Goal: Transaction & Acquisition: Register for event/course

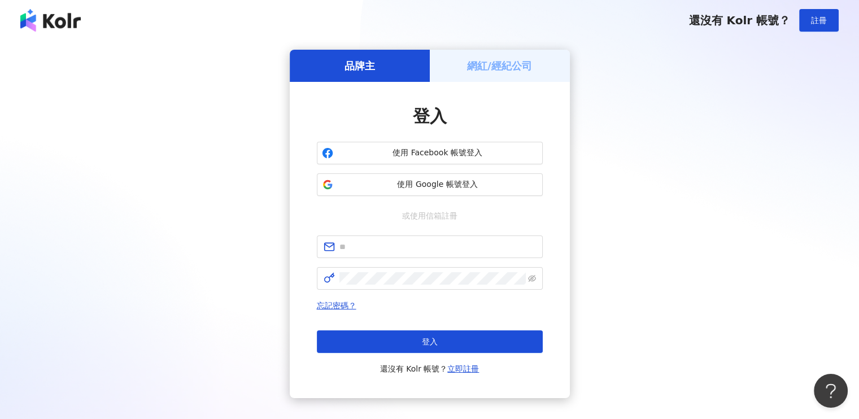
click at [511, 62] on h5 "網紅/經紀公司" at bounding box center [499, 66] width 65 height 14
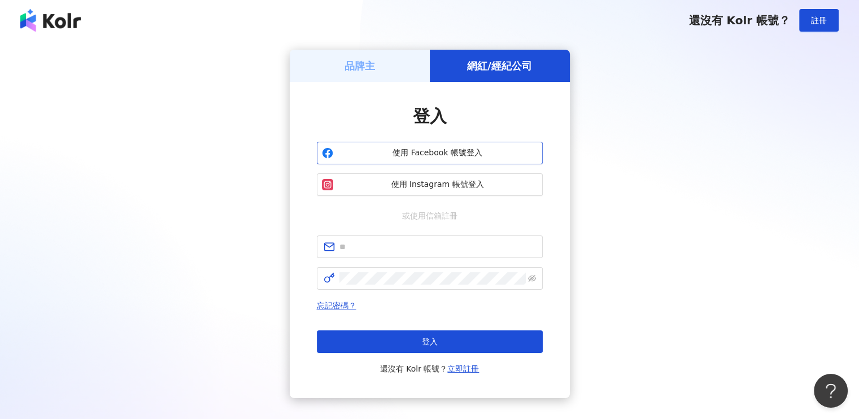
click at [378, 158] on span "使用 Facebook 帳號登入" at bounding box center [438, 152] width 200 height 11
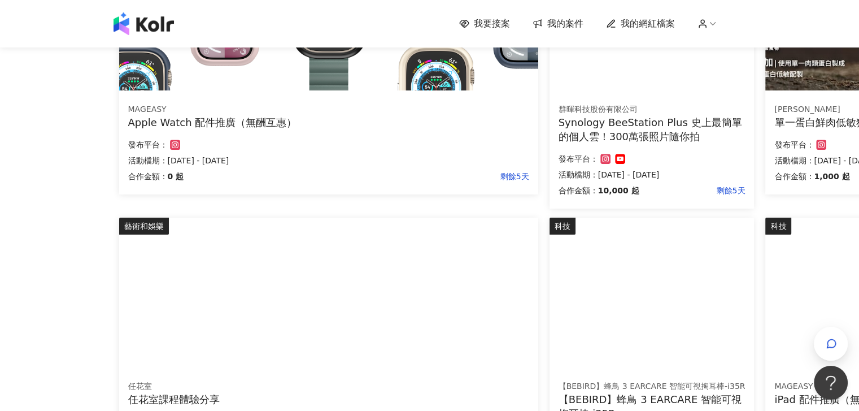
scroll to position [791, 0]
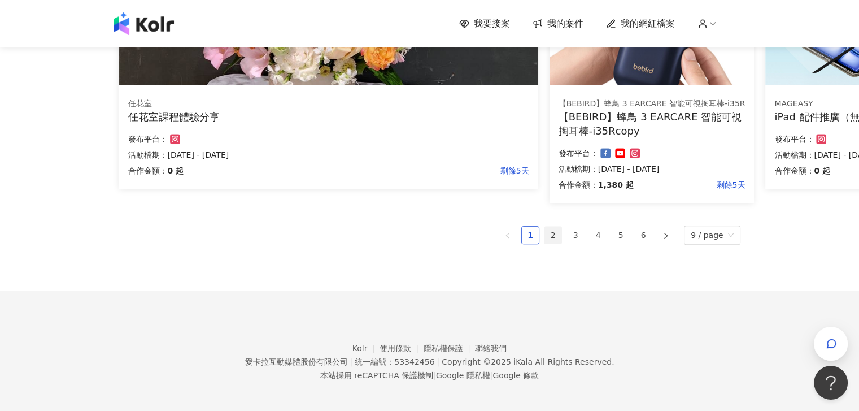
click at [556, 238] on link "2" at bounding box center [552, 234] width 17 height 17
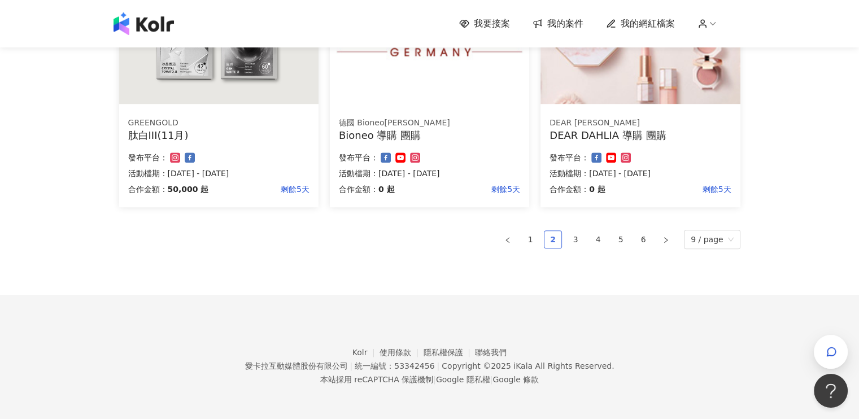
scroll to position [744, 0]
click at [578, 242] on link "3" at bounding box center [575, 238] width 17 height 17
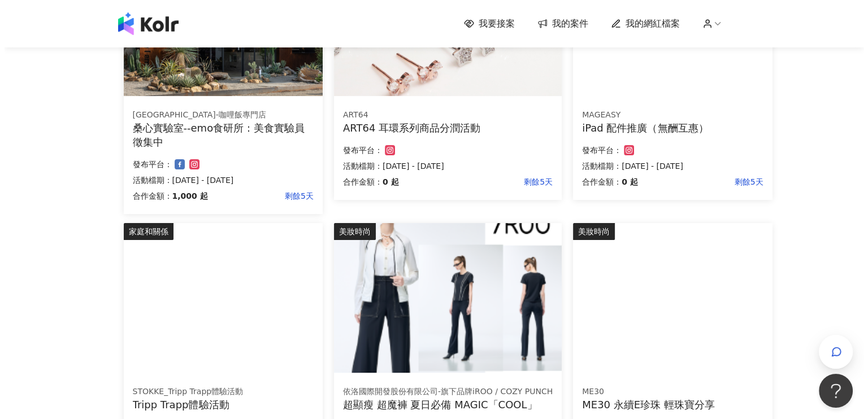
scroll to position [395, 0]
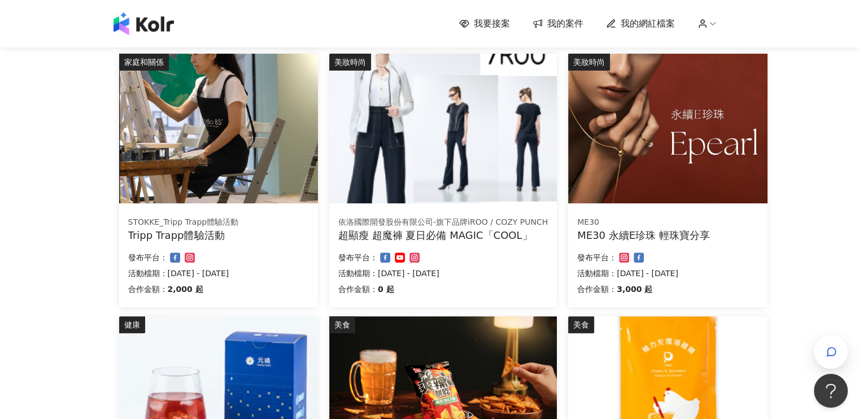
click at [684, 160] on img at bounding box center [667, 129] width 199 height 150
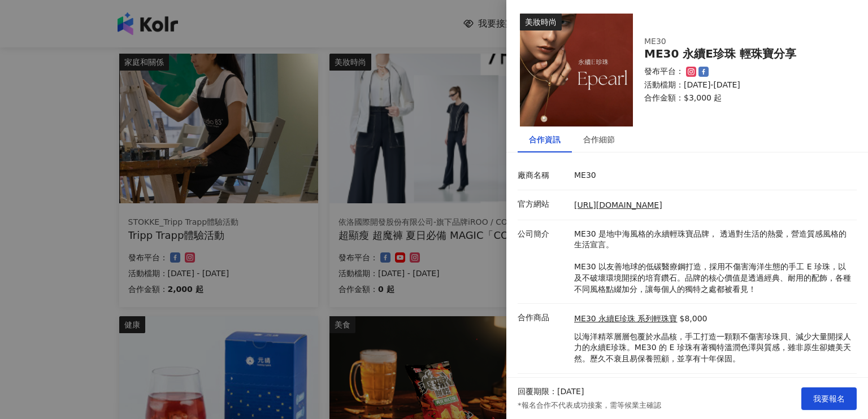
scroll to position [23, 0]
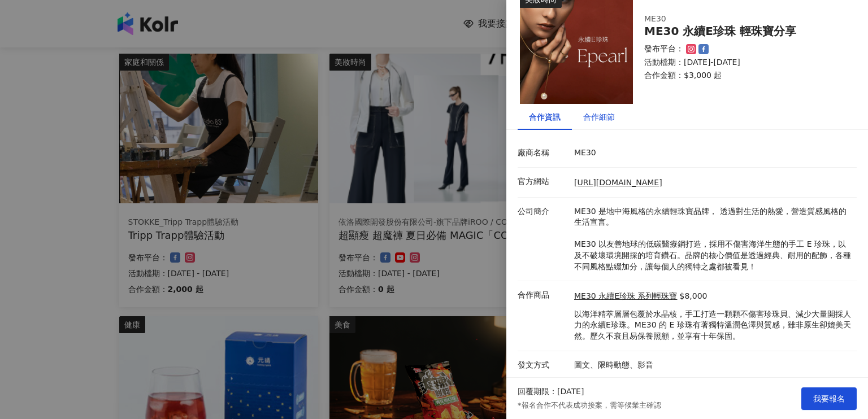
click at [599, 115] on div "合作細節" at bounding box center [599, 117] width 32 height 12
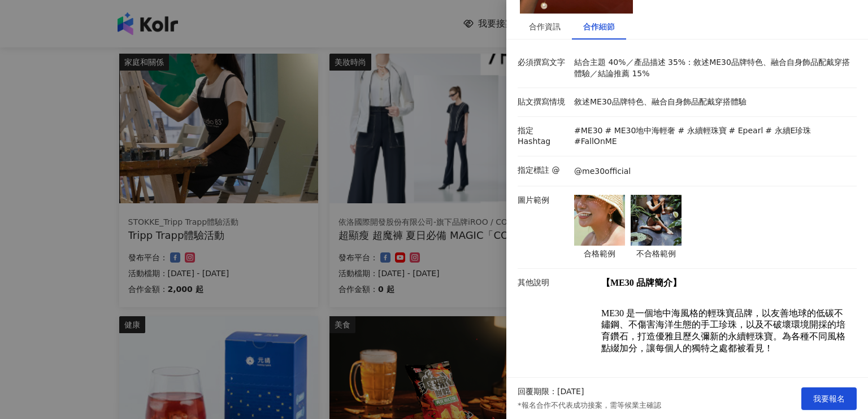
scroll to position [76, 0]
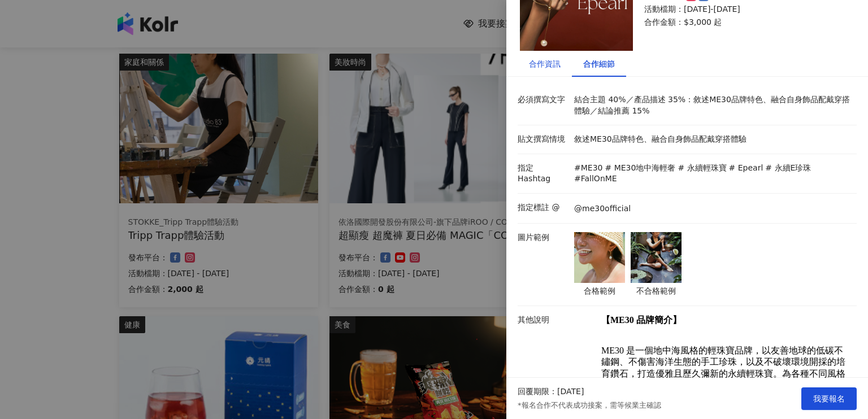
click at [537, 61] on div "合作資訊" at bounding box center [545, 64] width 32 height 12
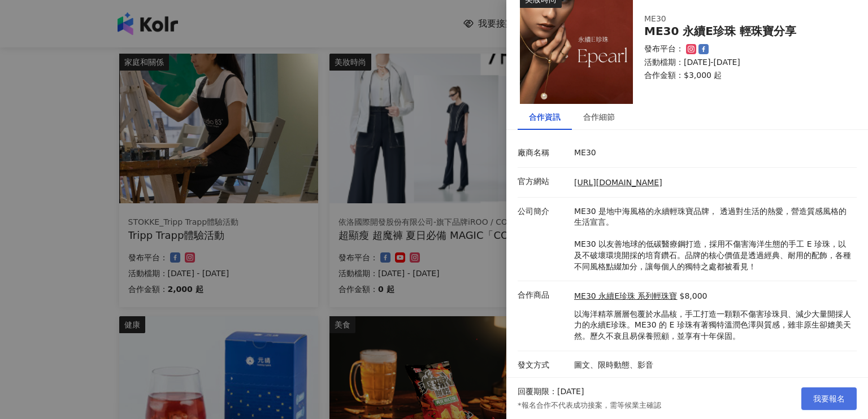
click at [842, 395] on span "我要報名" at bounding box center [829, 398] width 32 height 9
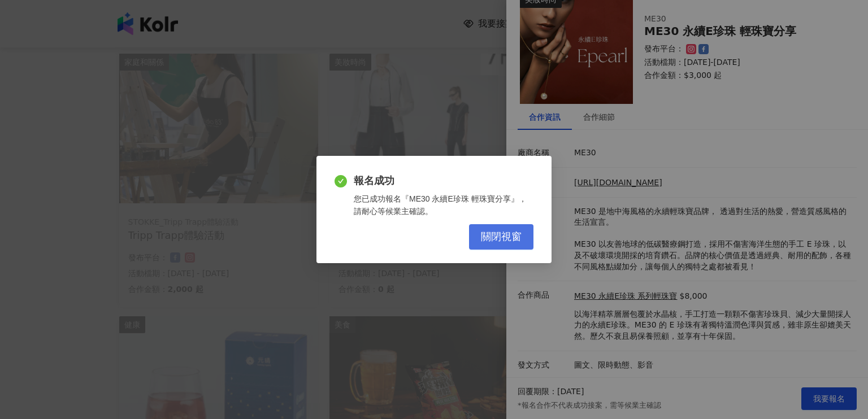
click at [489, 241] on span "關閉視窗" at bounding box center [501, 237] width 41 height 12
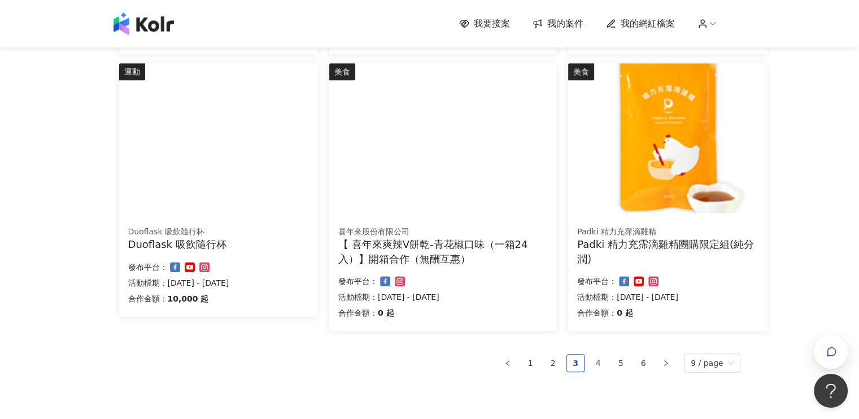
scroll to position [734, 0]
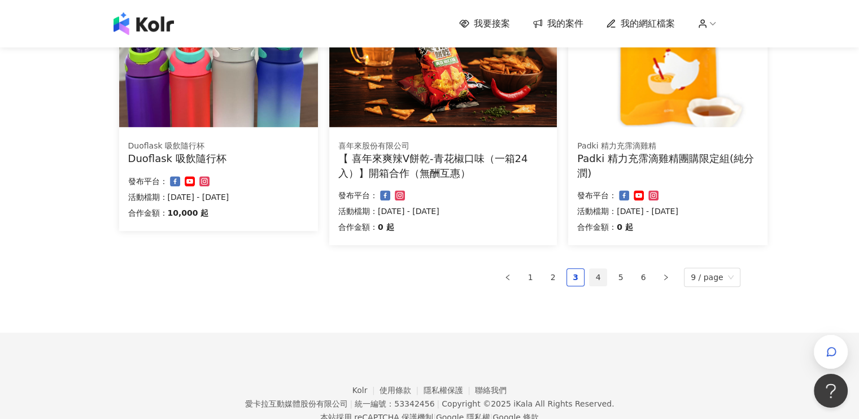
click at [603, 277] on link "4" at bounding box center [598, 277] width 17 height 17
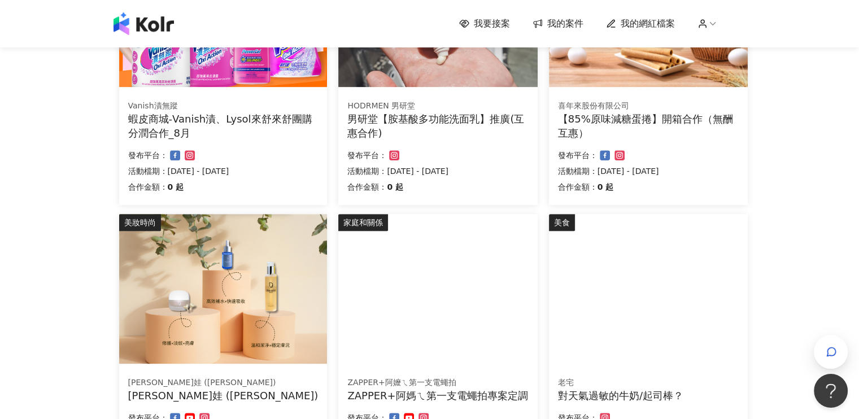
scroll to position [635, 0]
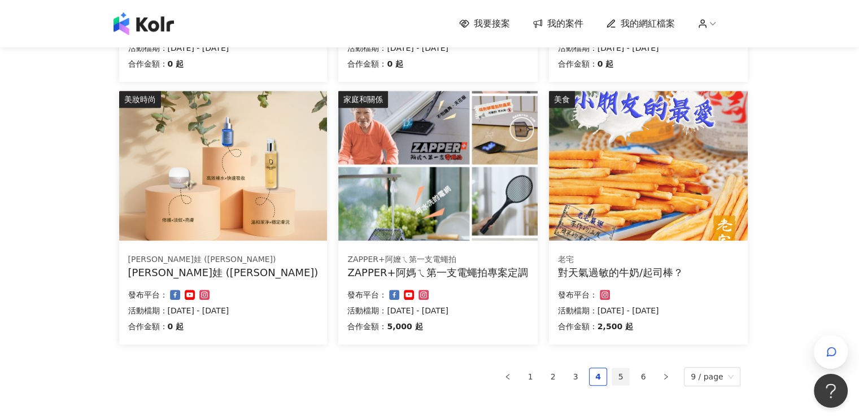
click at [624, 375] on link "5" at bounding box center [620, 376] width 17 height 17
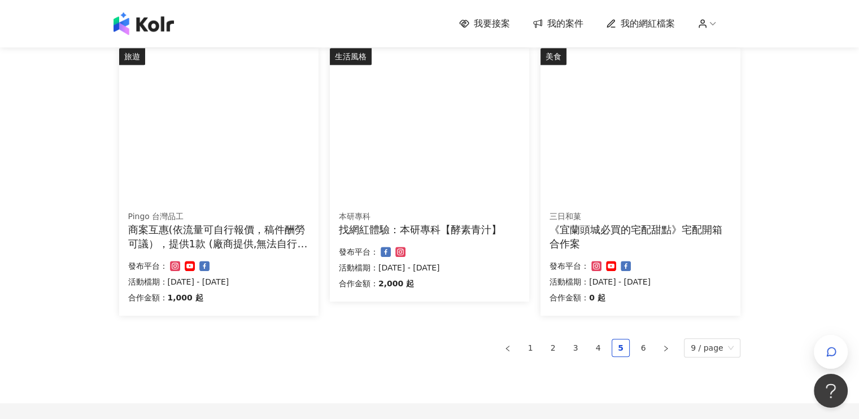
scroll to position [787, 0]
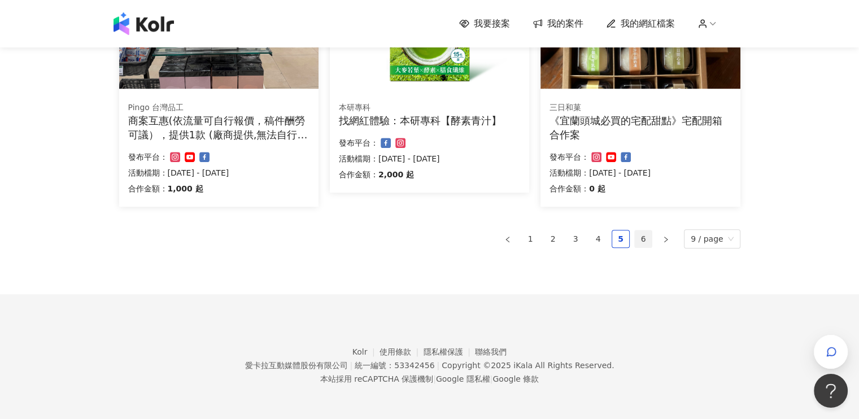
click at [646, 240] on link "6" at bounding box center [643, 238] width 17 height 17
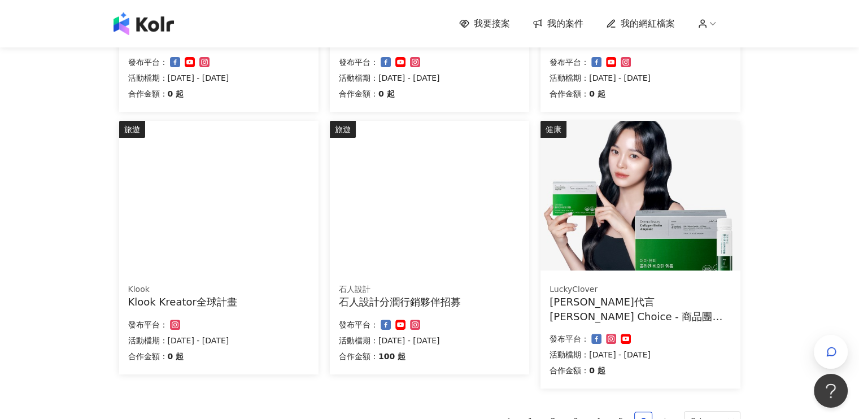
scroll to position [395, 0]
